Goal: Task Accomplishment & Management: Manage account settings

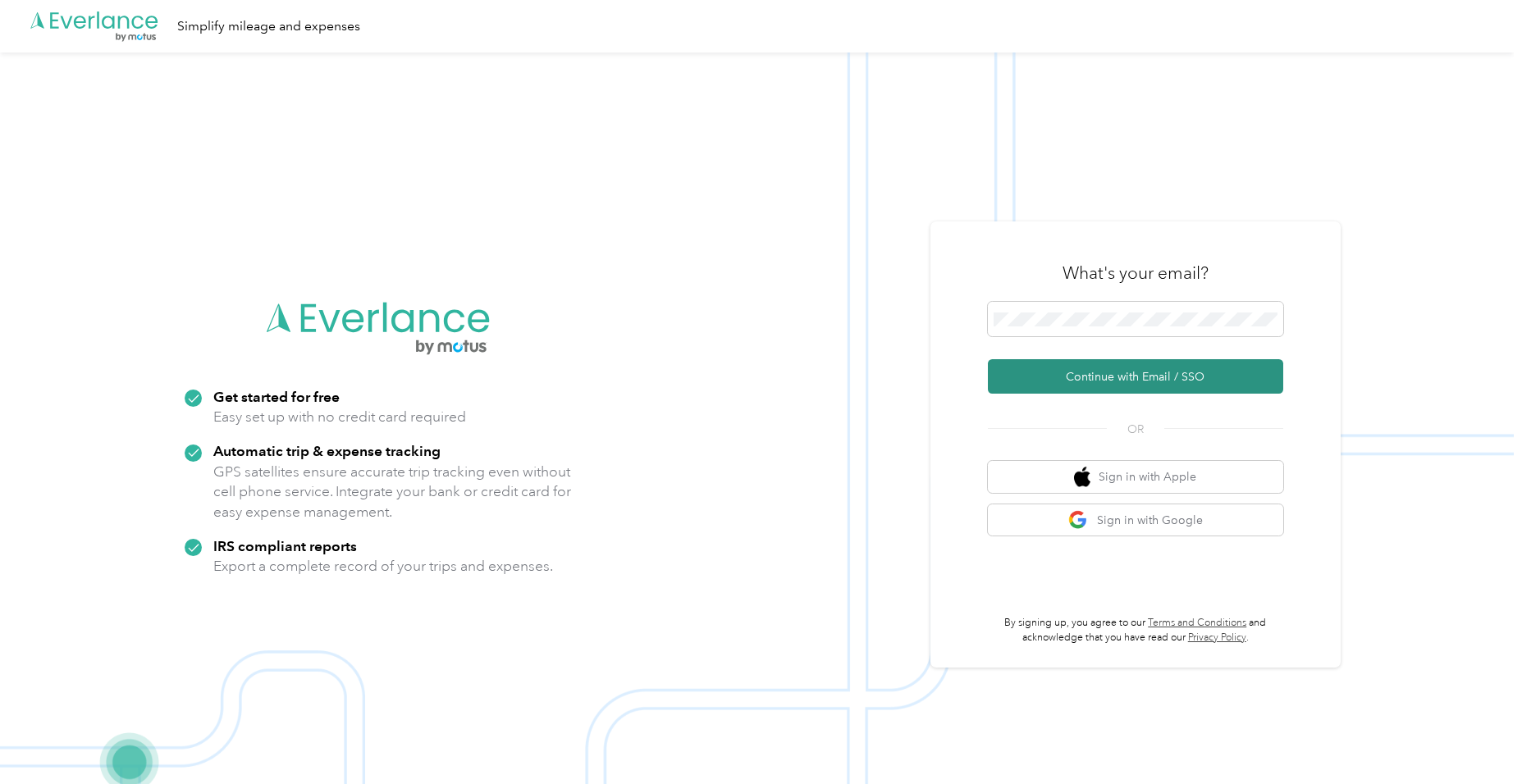
click at [1092, 374] on button "Continue with Email / SSO" at bounding box center [1135, 376] width 296 height 34
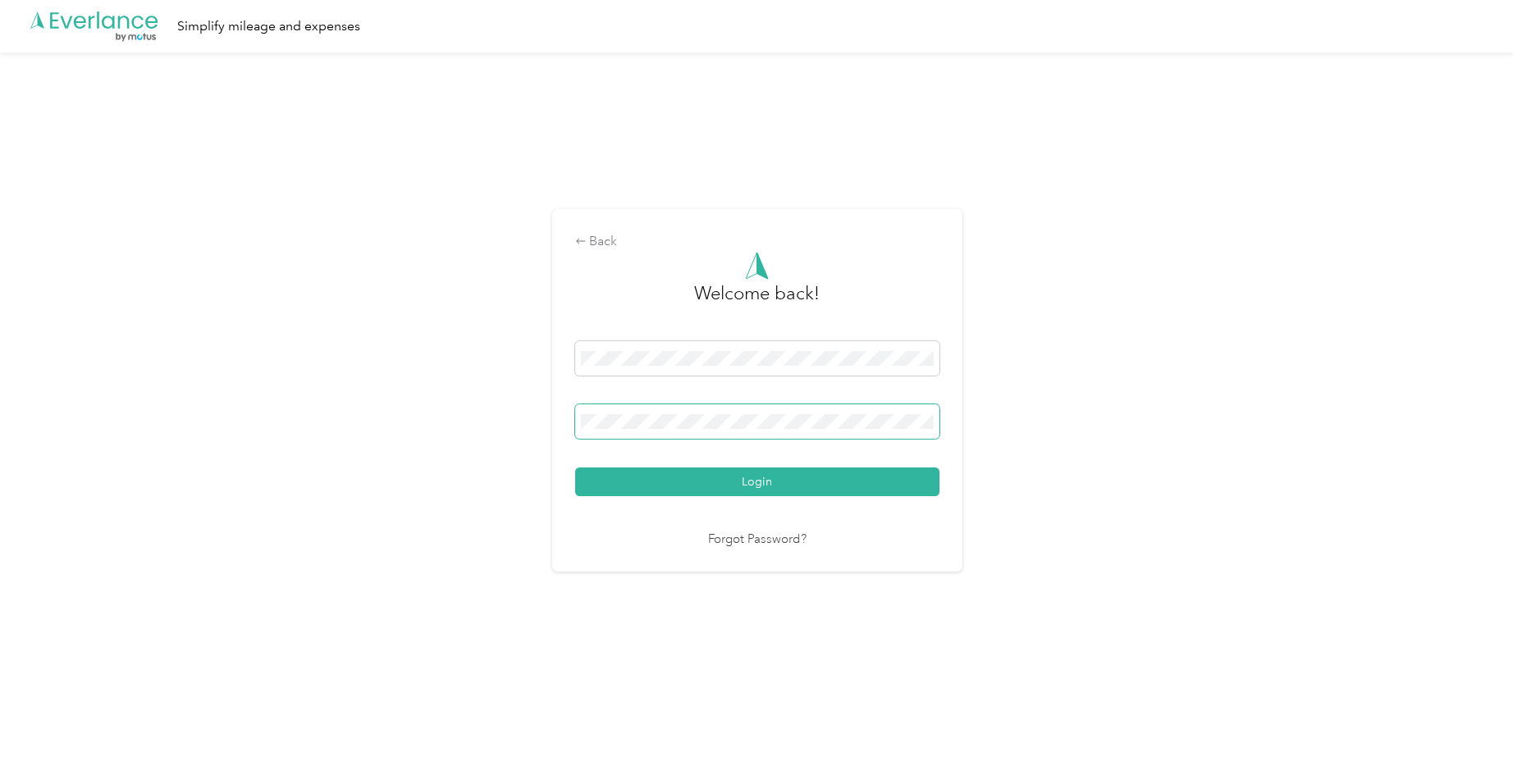
click at [575, 467] on button "Login" at bounding box center [757, 481] width 365 height 29
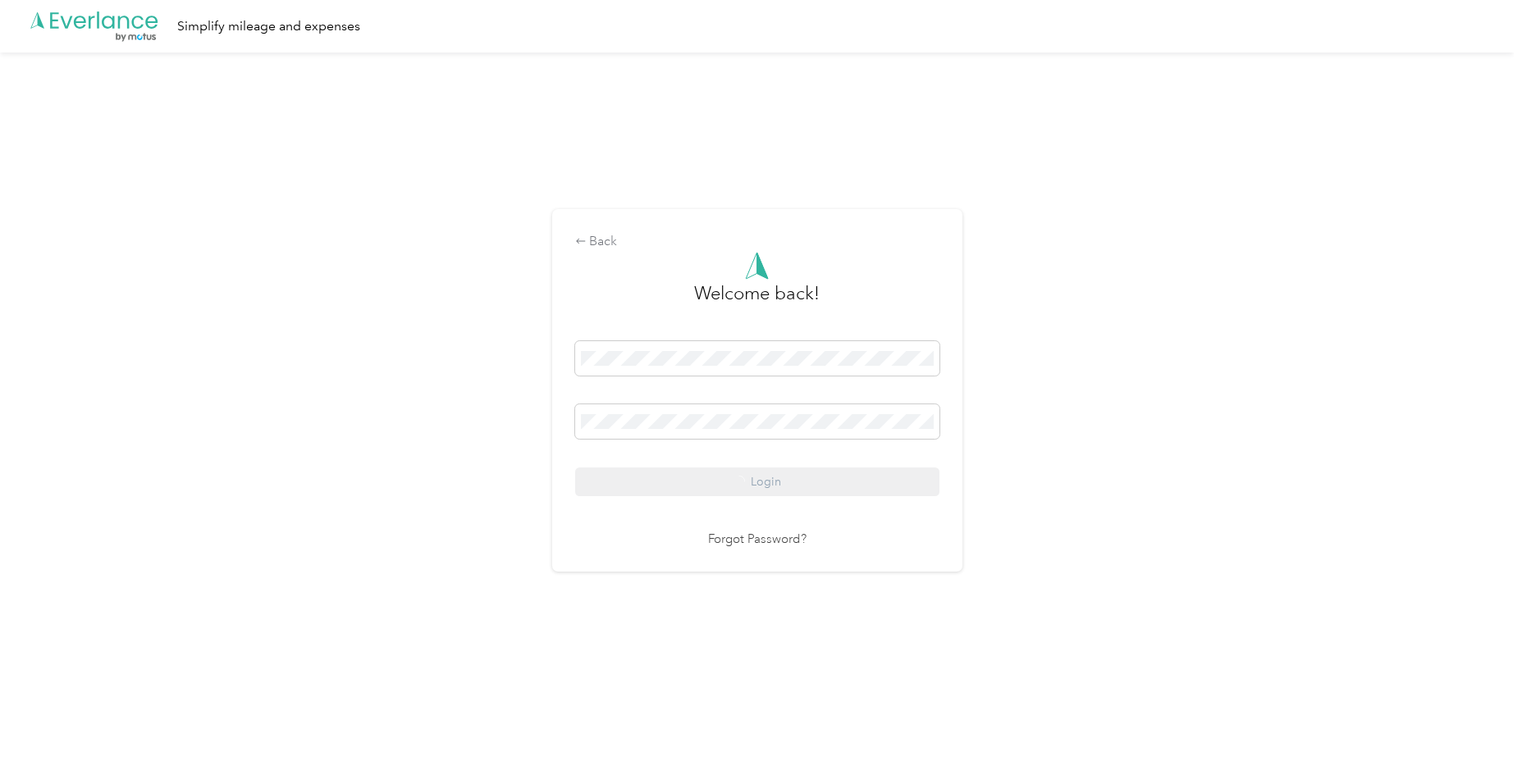
click at [777, 482] on div "Login" at bounding box center [757, 419] width 365 height 155
click at [784, 480] on div "Login" at bounding box center [757, 419] width 365 height 155
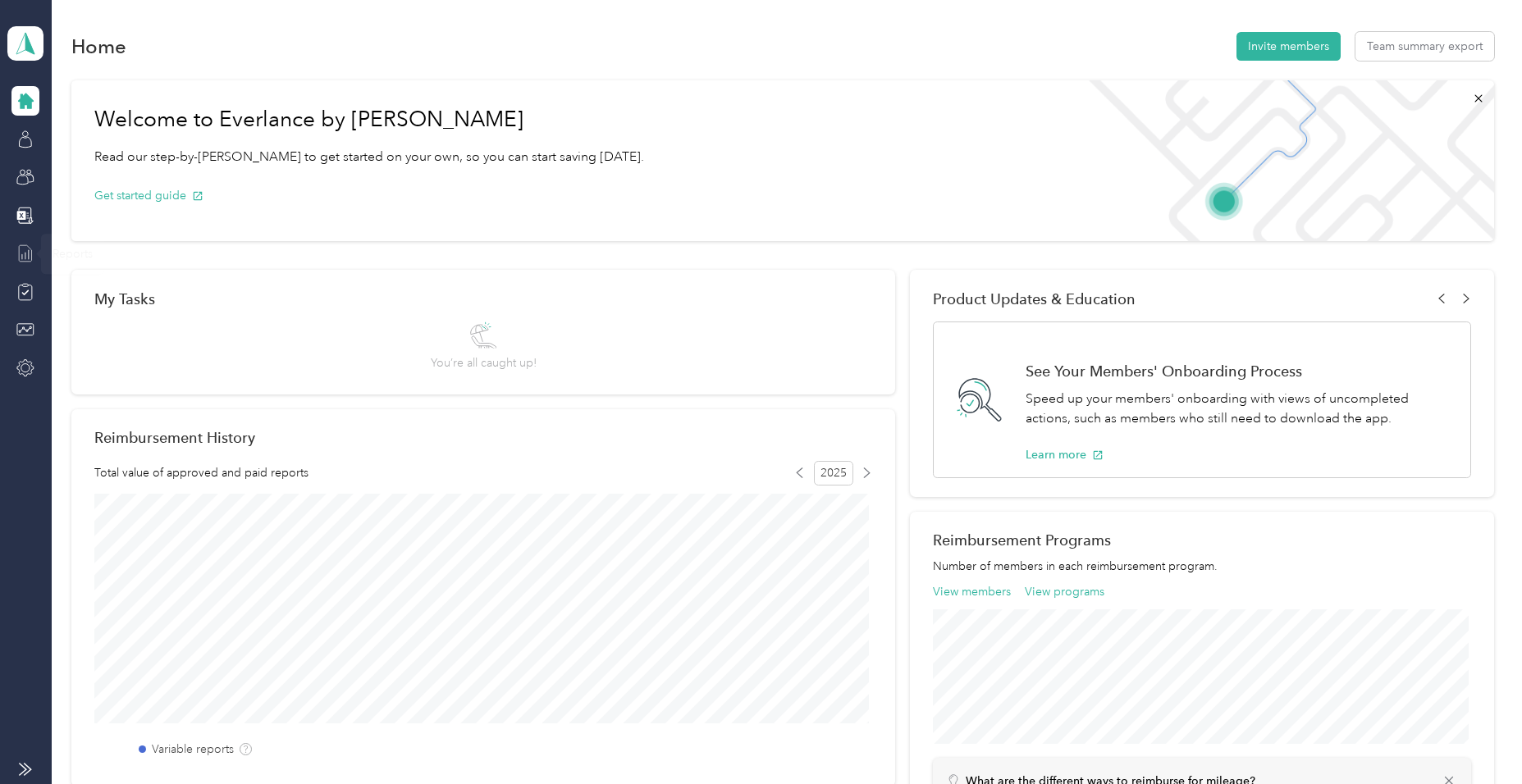
click at [25, 248] on icon at bounding box center [25, 253] width 18 height 18
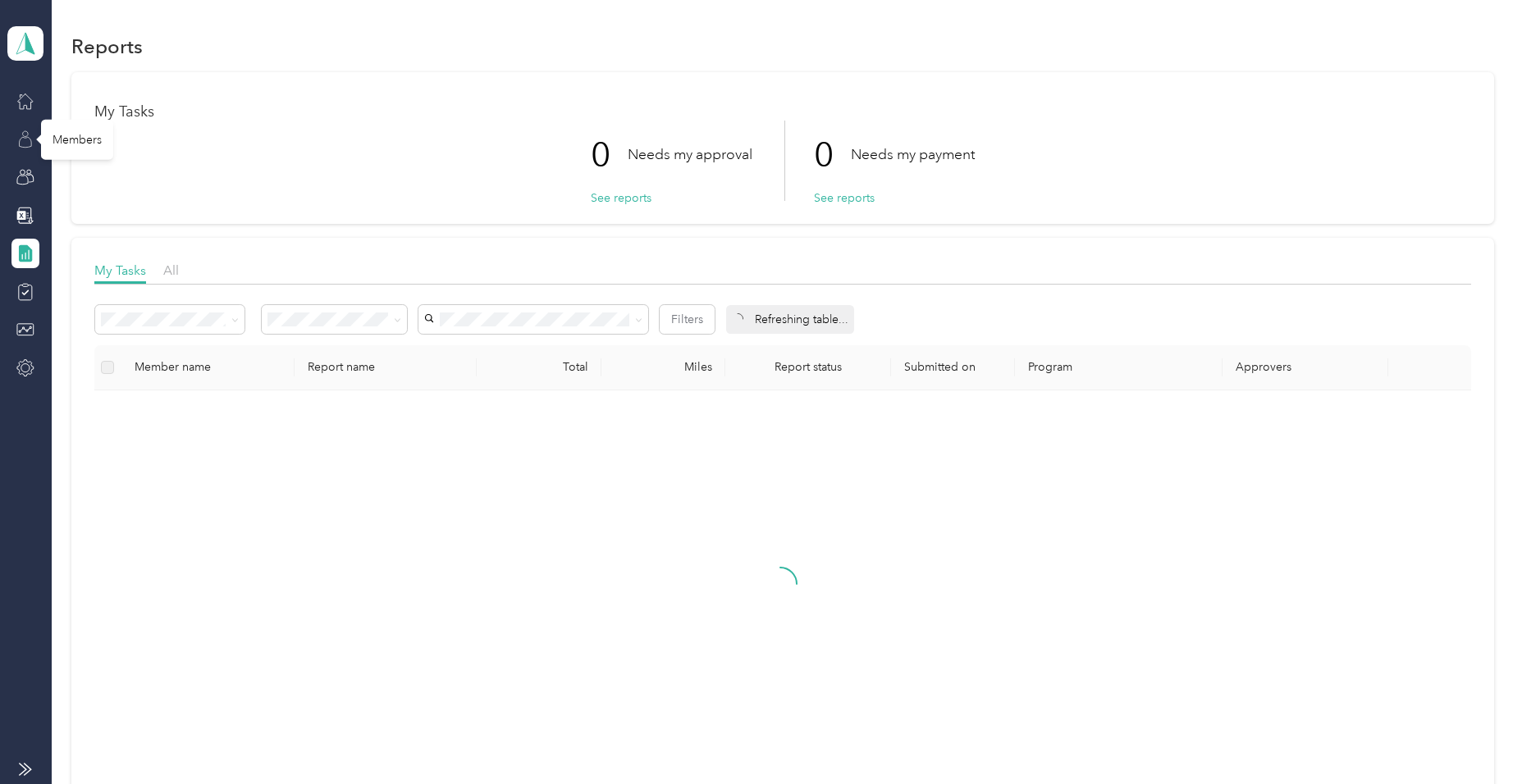
click at [25, 138] on icon at bounding box center [25, 142] width 12 height 10
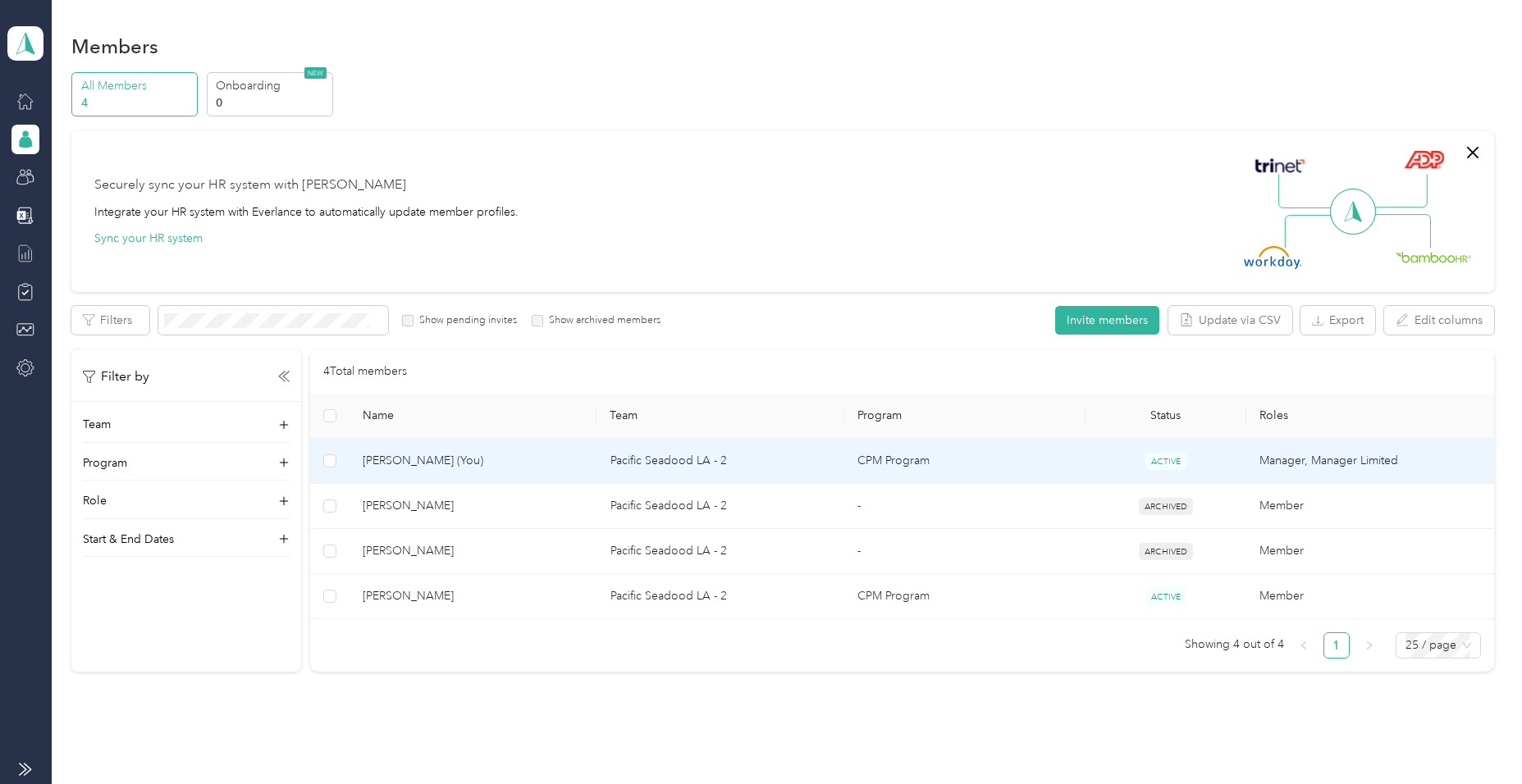
click at [392, 459] on span "[PERSON_NAME] (You)" at bounding box center [473, 461] width 221 height 18
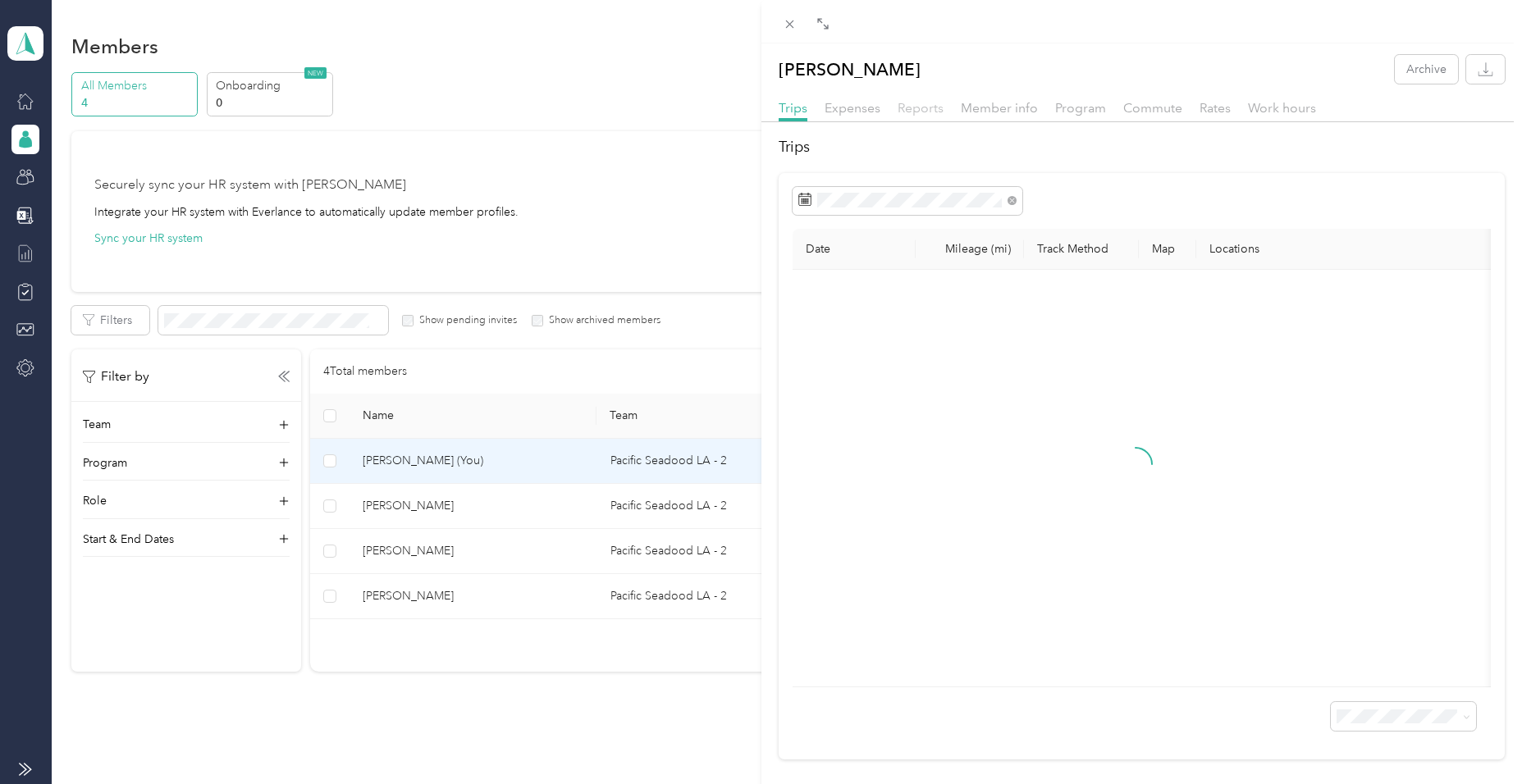
click at [916, 108] on span "Reports" at bounding box center [920, 107] width 46 height 16
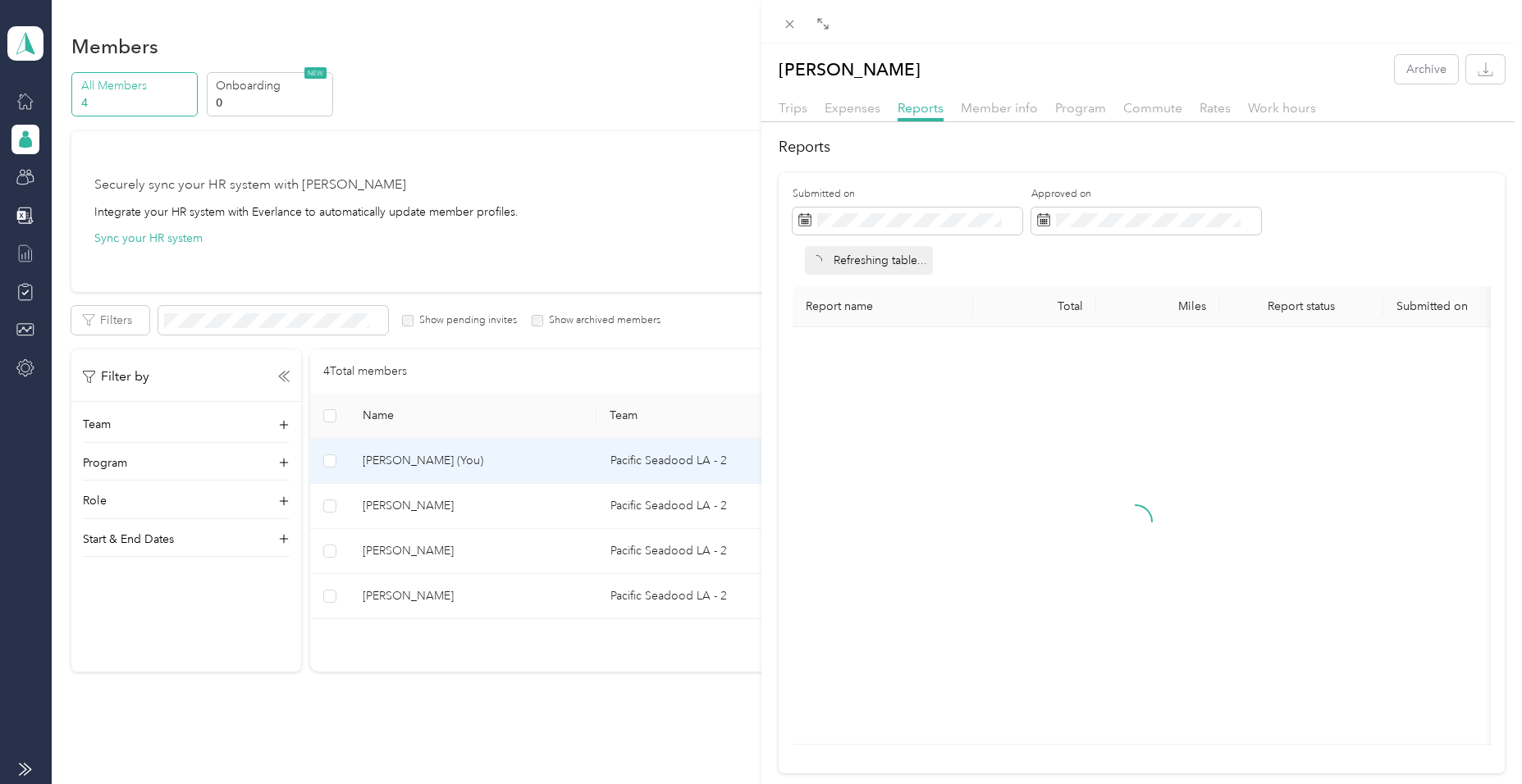
click at [830, 34] on div "Expand" at bounding box center [823, 47] width 51 height 29
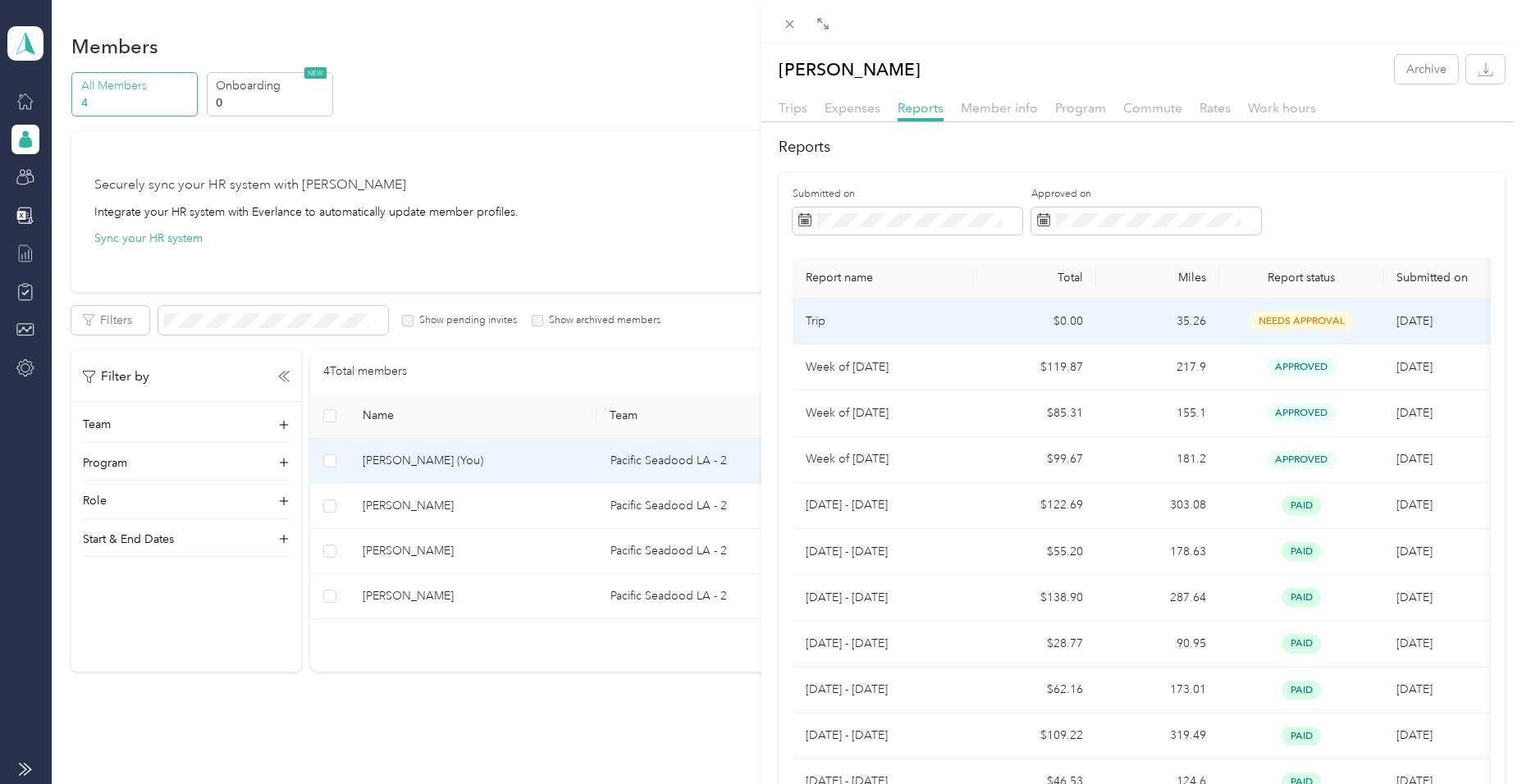
click at [1126, 318] on td "35.26" at bounding box center [1157, 321] width 123 height 46
